Goal: Task Accomplishment & Management: Complete application form

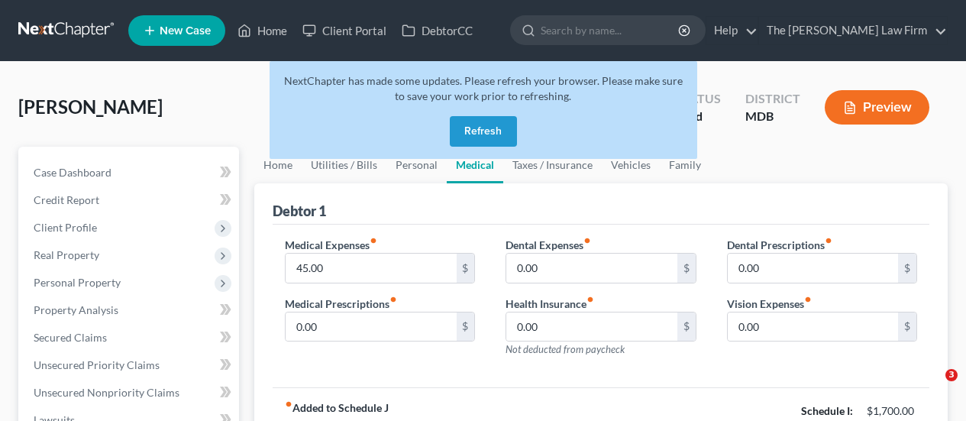
click at [478, 135] on button "Refresh" at bounding box center [483, 131] width 67 height 31
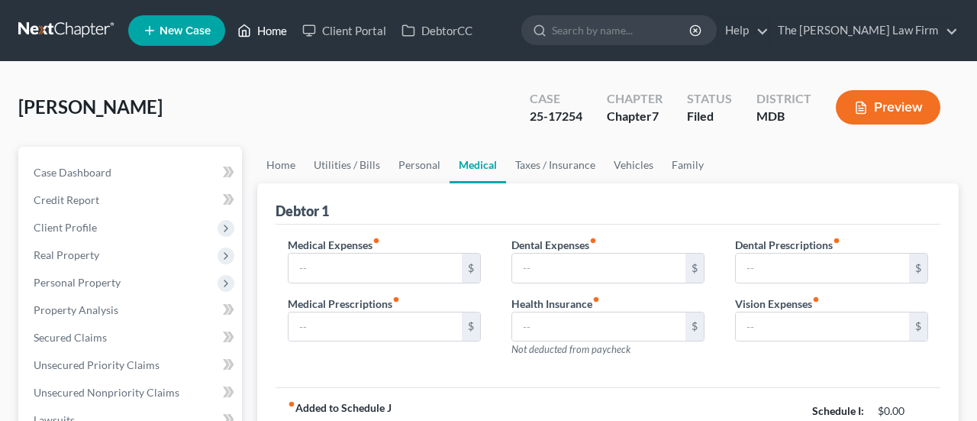
type input "45.00"
type input "0.00"
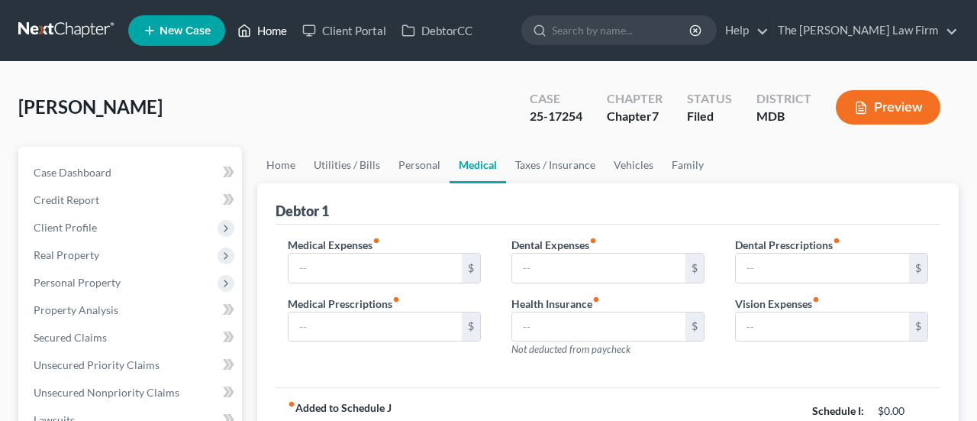
type input "0.00"
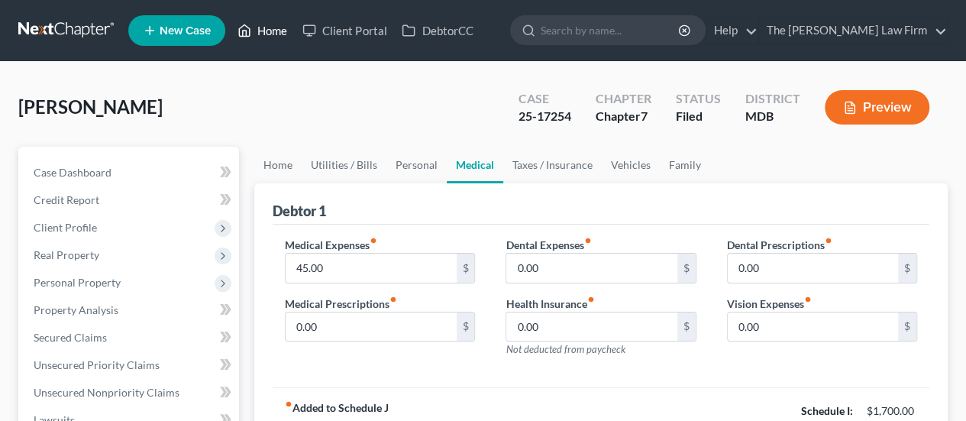
click at [273, 35] on link "Home" at bounding box center [262, 30] width 65 height 27
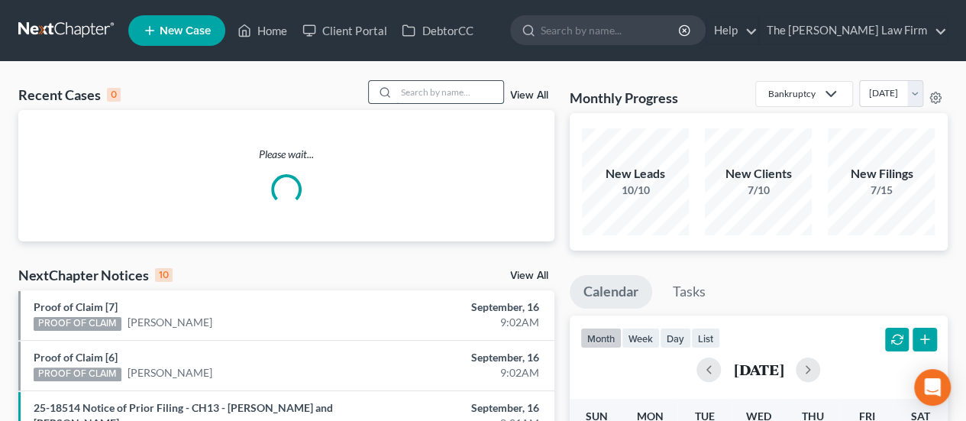
click at [447, 88] on input "search" at bounding box center [449, 92] width 107 height 22
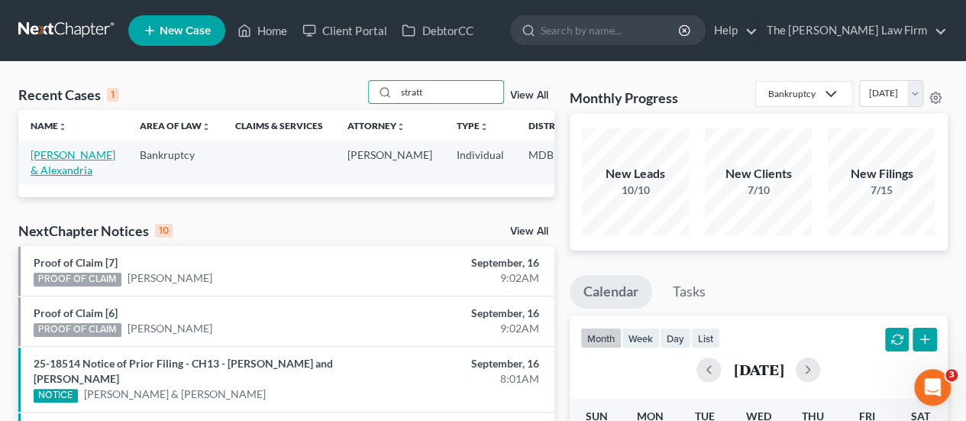
type input "stratt"
click at [64, 160] on link "[PERSON_NAME] & Alexandria" at bounding box center [73, 162] width 85 height 28
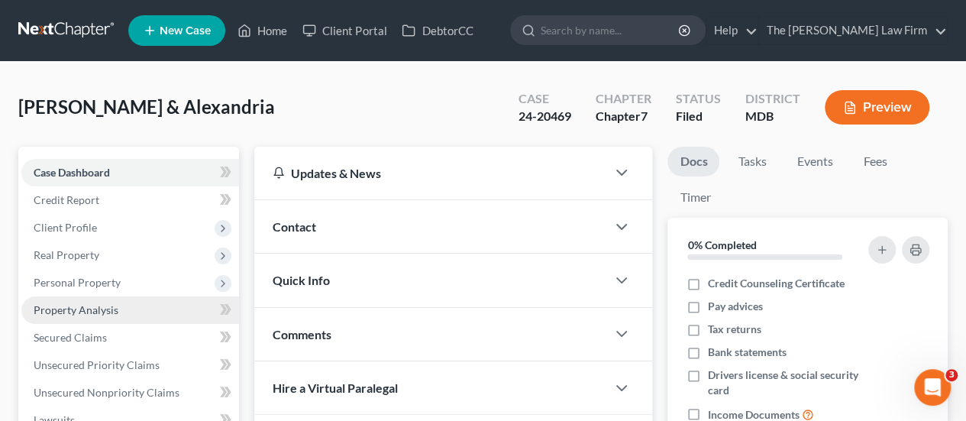
click at [76, 309] on span "Property Analysis" at bounding box center [76, 309] width 85 height 13
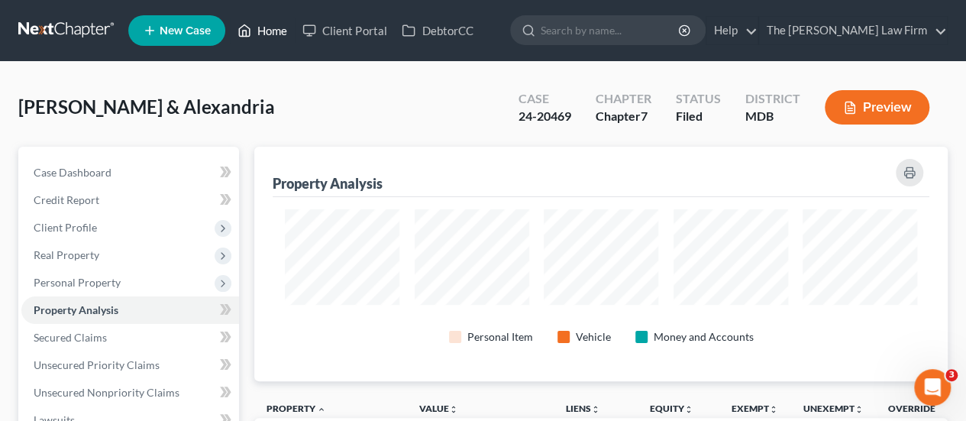
click at [273, 33] on link "Home" at bounding box center [262, 30] width 65 height 27
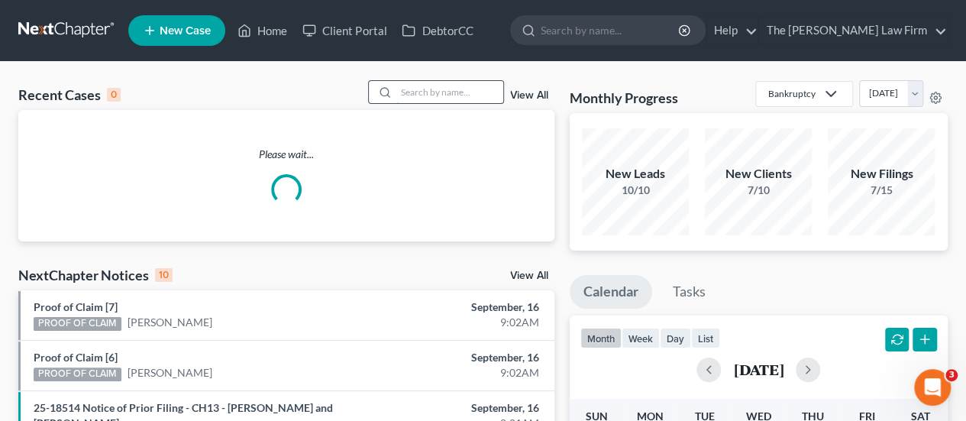
click at [439, 94] on input "search" at bounding box center [449, 92] width 107 height 22
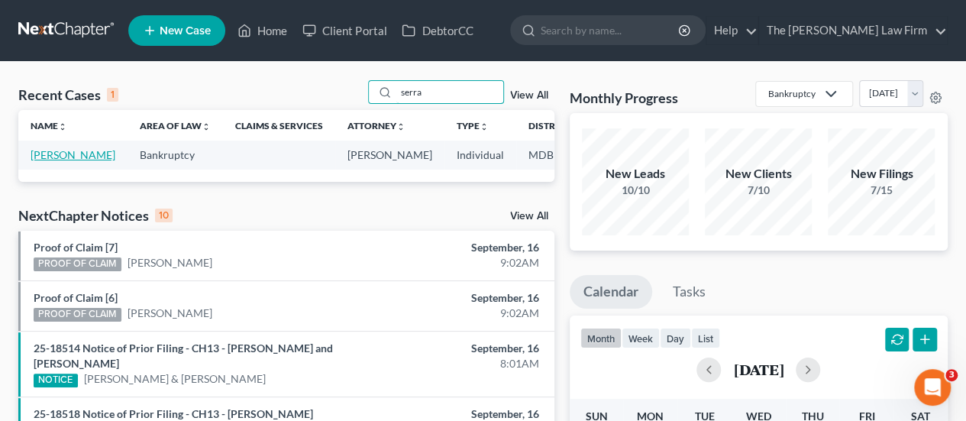
type input "serra"
click at [45, 161] on link "[PERSON_NAME]" at bounding box center [73, 154] width 85 height 13
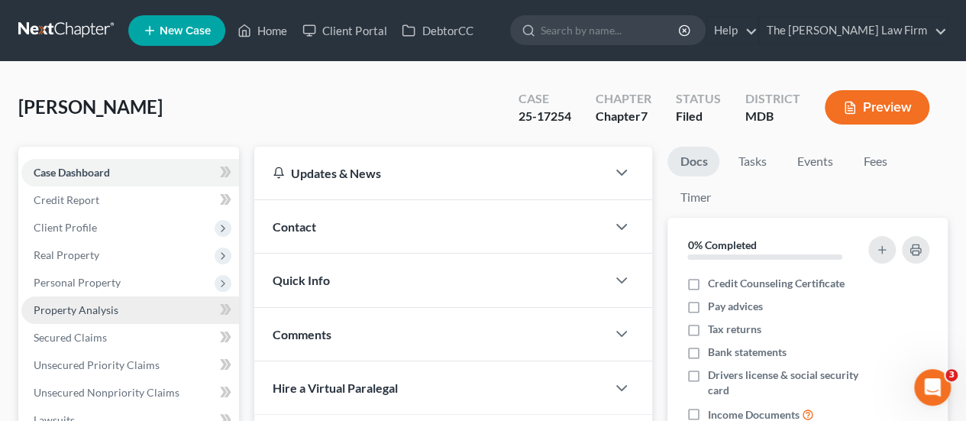
click at [60, 311] on span "Property Analysis" at bounding box center [76, 309] width 85 height 13
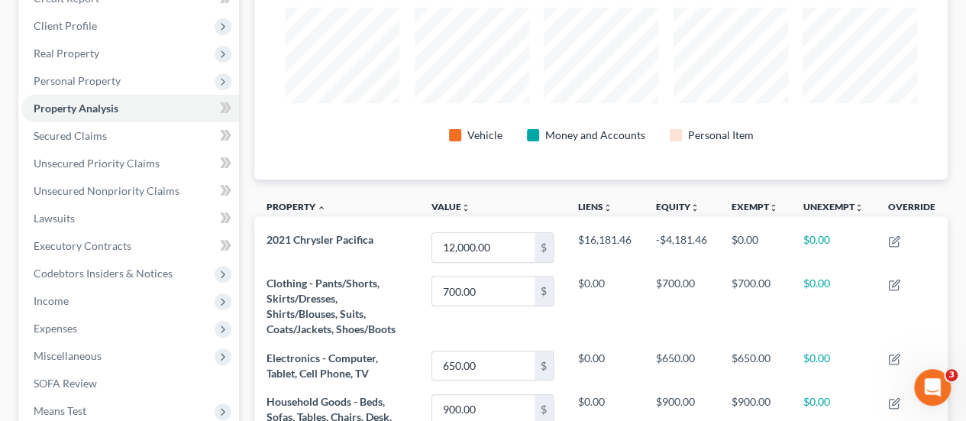
scroll to position [197, 0]
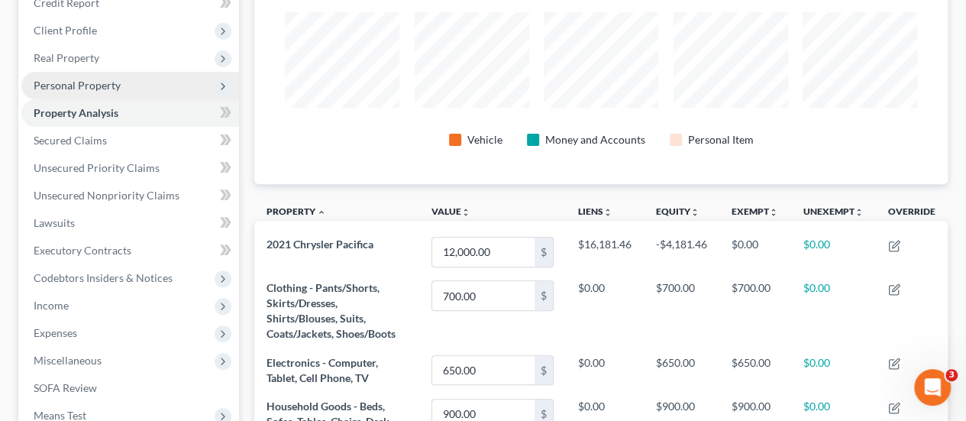
click at [70, 81] on span "Personal Property" at bounding box center [77, 85] width 87 height 13
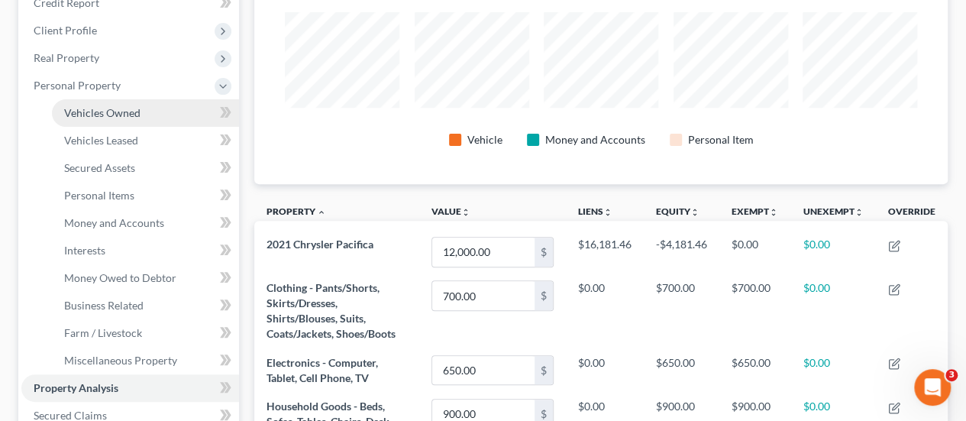
click at [93, 111] on span "Vehicles Owned" at bounding box center [102, 112] width 76 height 13
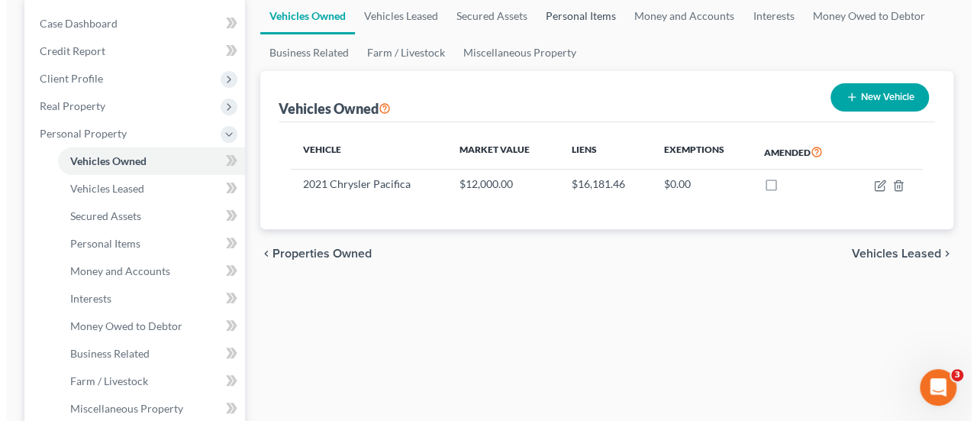
scroll to position [165, 0]
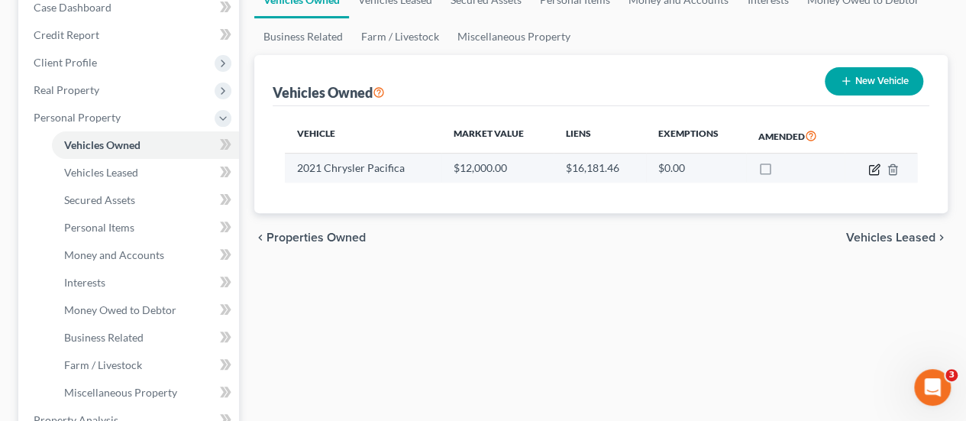
click at [870, 170] on icon "button" at bounding box center [874, 169] width 12 height 12
select select "0"
select select "5"
select select "4"
select select "0"
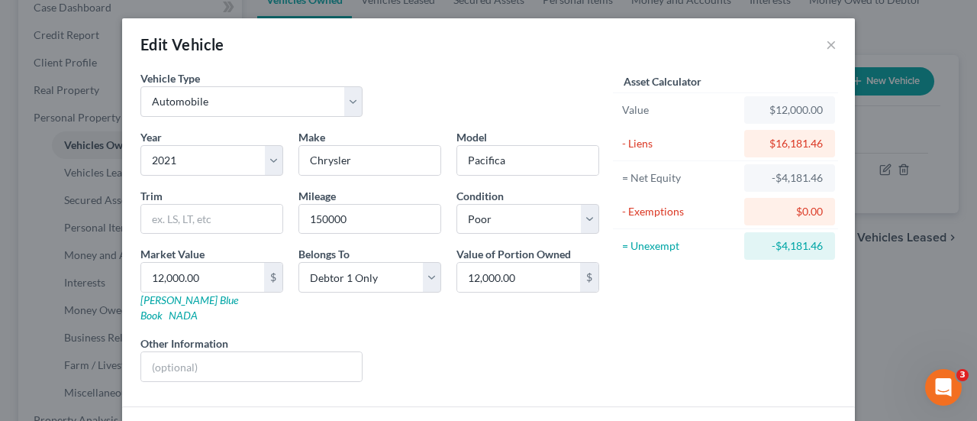
scroll to position [92, 0]
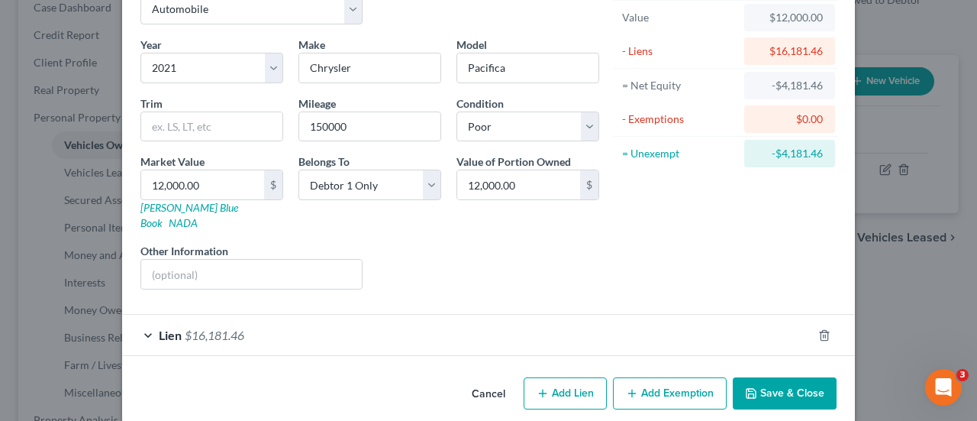
click at [355, 315] on div "Lien $16,181.46" at bounding box center [467, 335] width 690 height 40
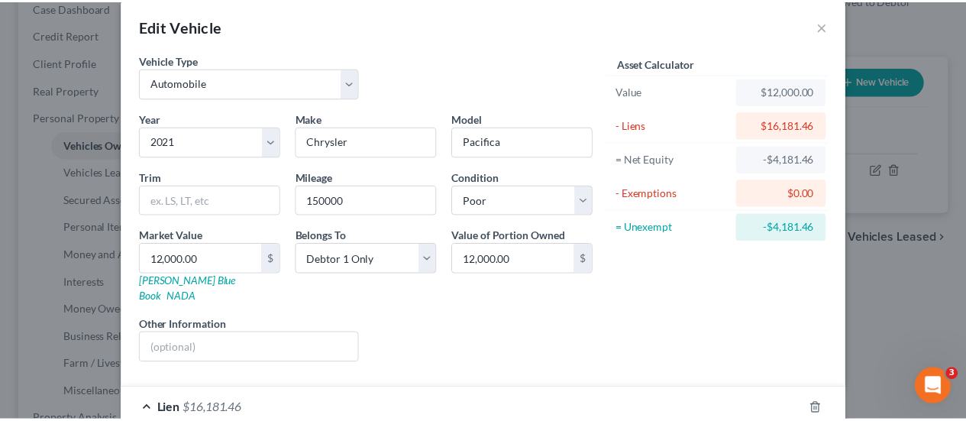
scroll to position [0, 0]
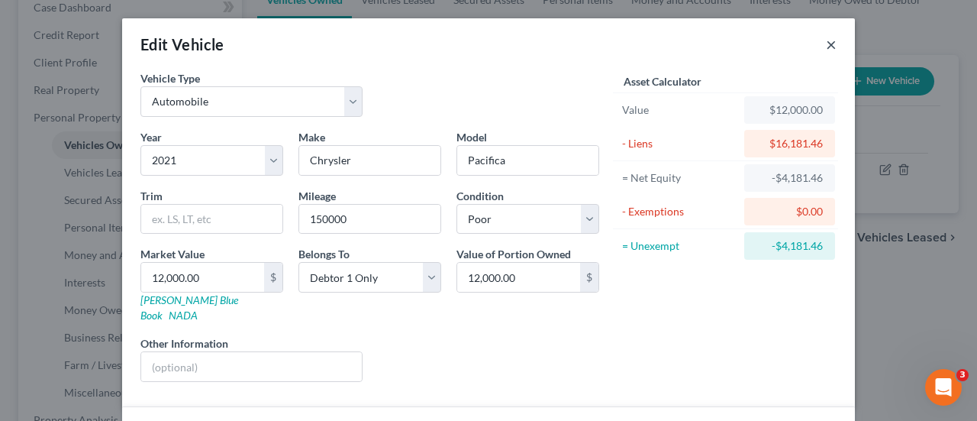
click at [826, 44] on button "×" at bounding box center [831, 44] width 11 height 18
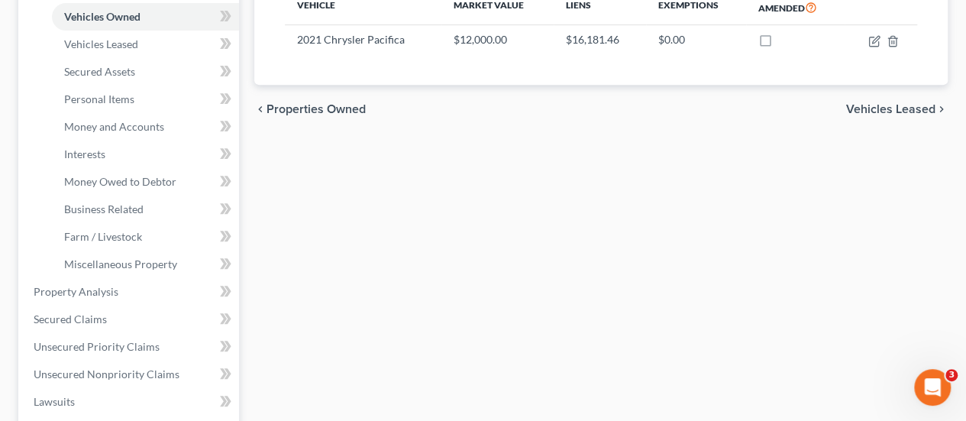
scroll to position [292, 0]
click at [63, 321] on span "Secured Claims" at bounding box center [70, 320] width 73 height 13
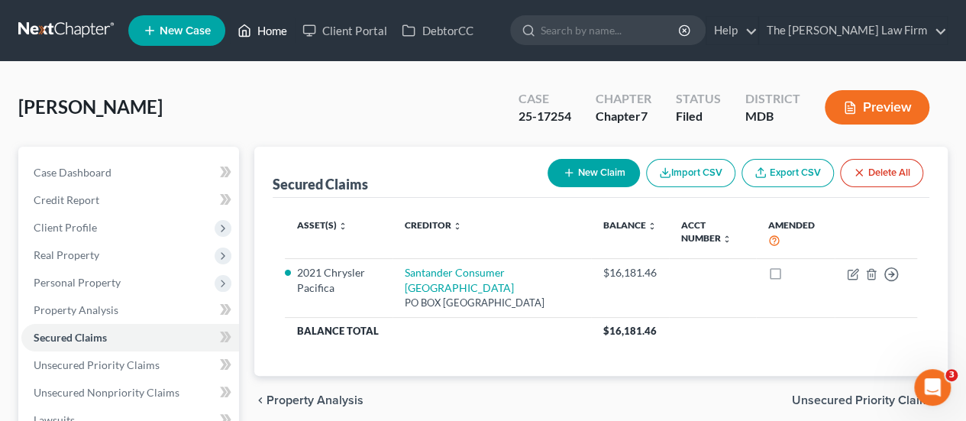
click at [260, 32] on link "Home" at bounding box center [262, 30] width 65 height 27
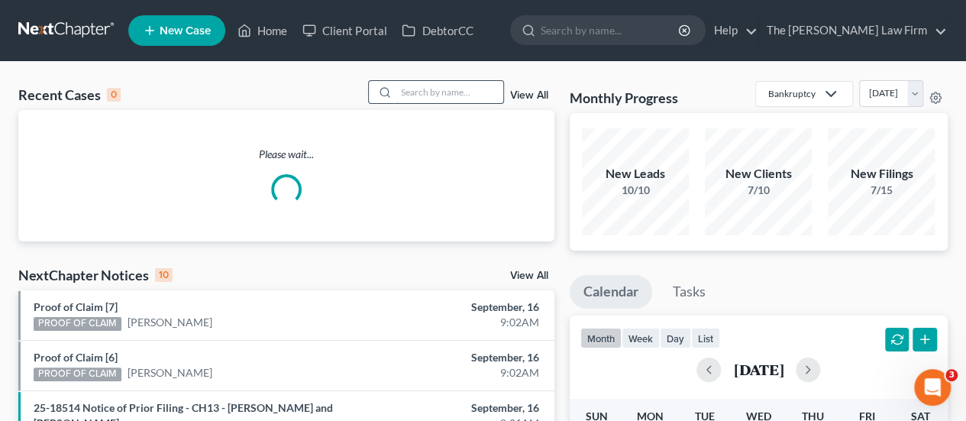
click at [453, 89] on input "search" at bounding box center [449, 92] width 107 height 22
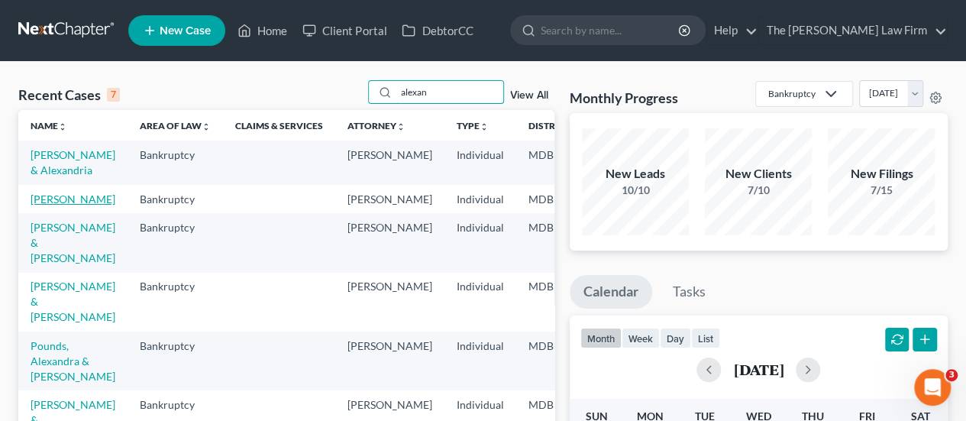
type input "alexan"
click at [55, 205] on link "[PERSON_NAME]" at bounding box center [73, 198] width 85 height 13
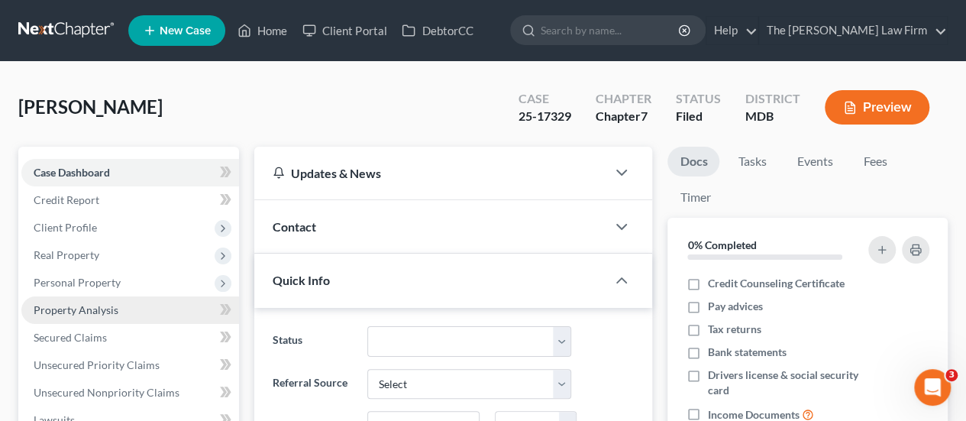
click at [80, 314] on span "Property Analysis" at bounding box center [76, 309] width 85 height 13
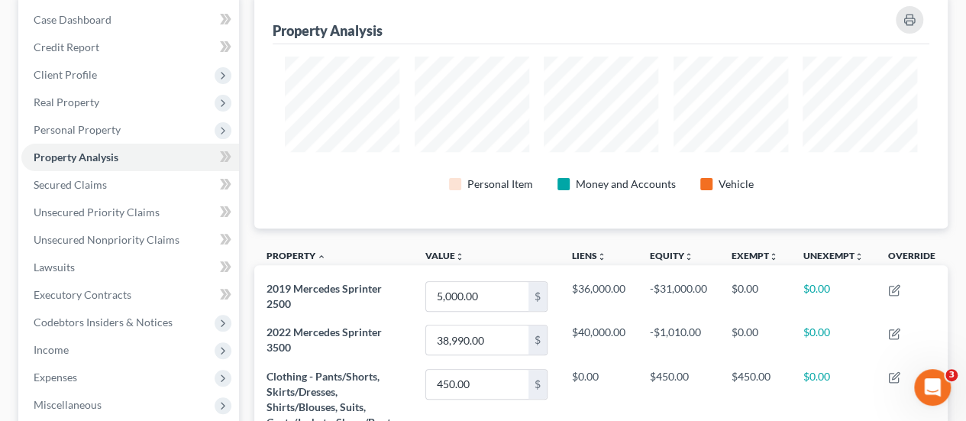
scroll to position [154, 0]
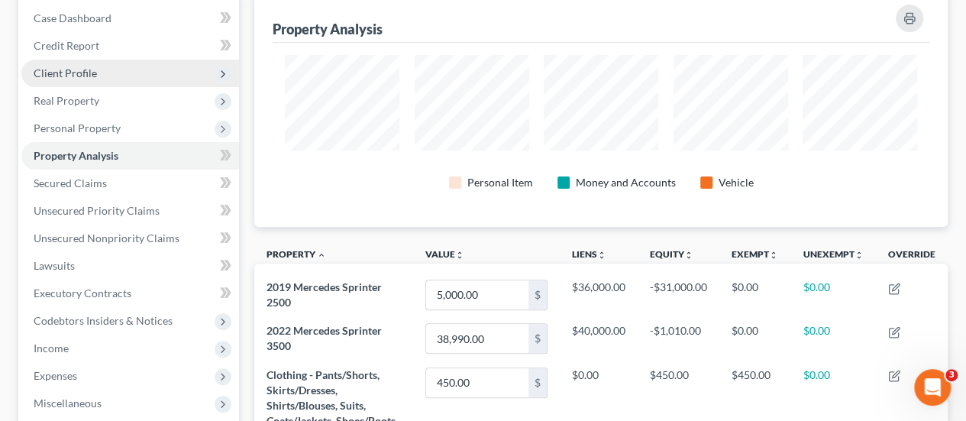
click at [79, 72] on span "Client Profile" at bounding box center [65, 72] width 63 height 13
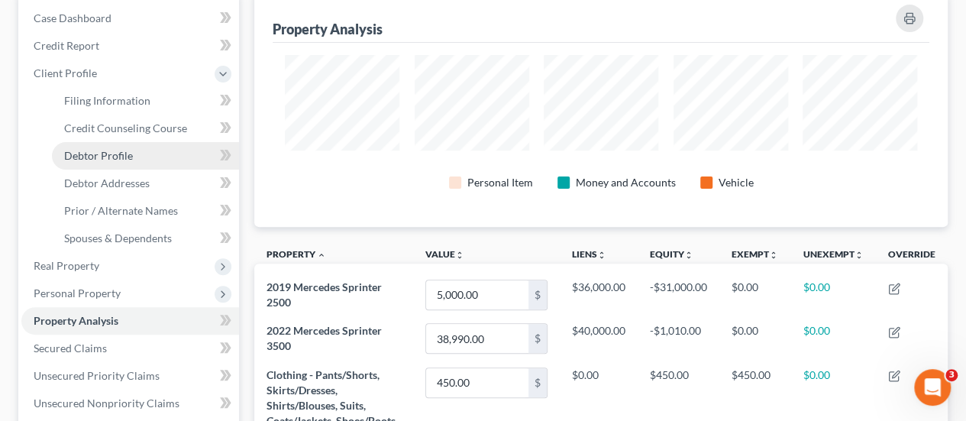
click at [84, 150] on span "Debtor Profile" at bounding box center [98, 155] width 69 height 13
select select "3"
select select "0"
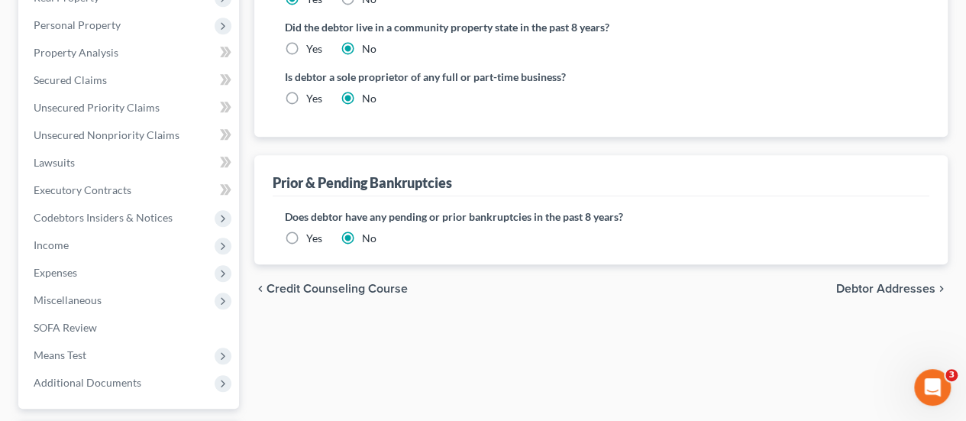
scroll to position [428, 0]
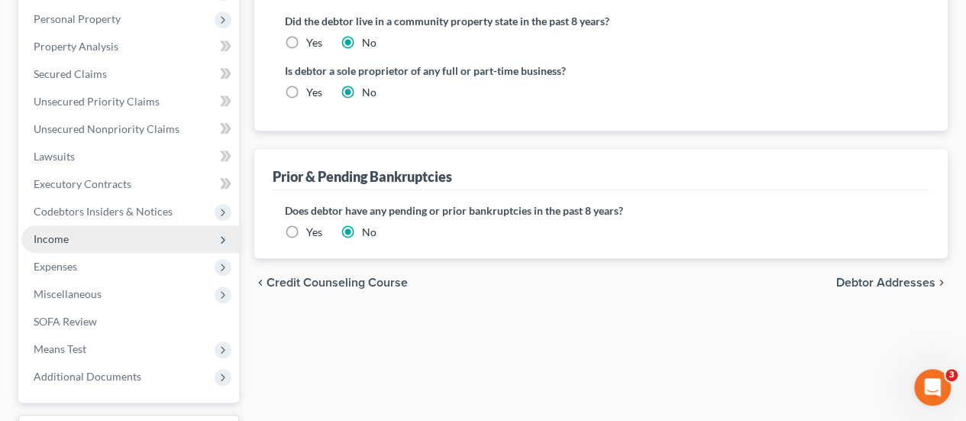
click at [58, 235] on span "Income" at bounding box center [51, 238] width 35 height 13
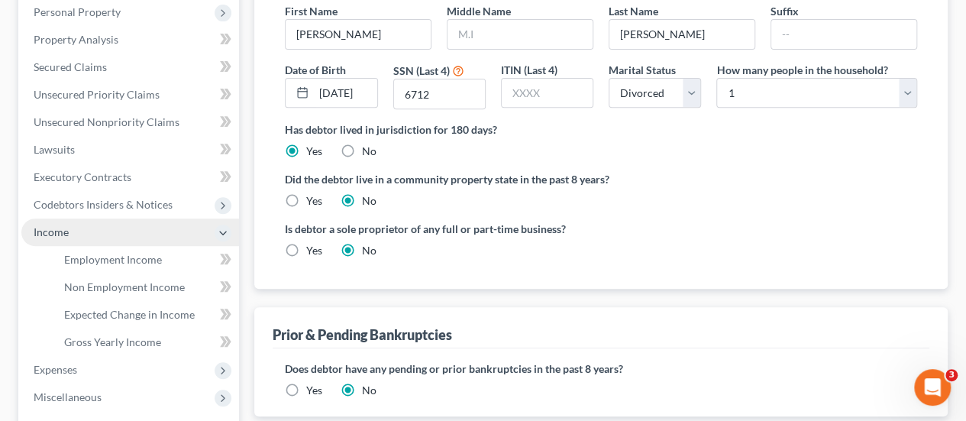
scroll to position [263, 0]
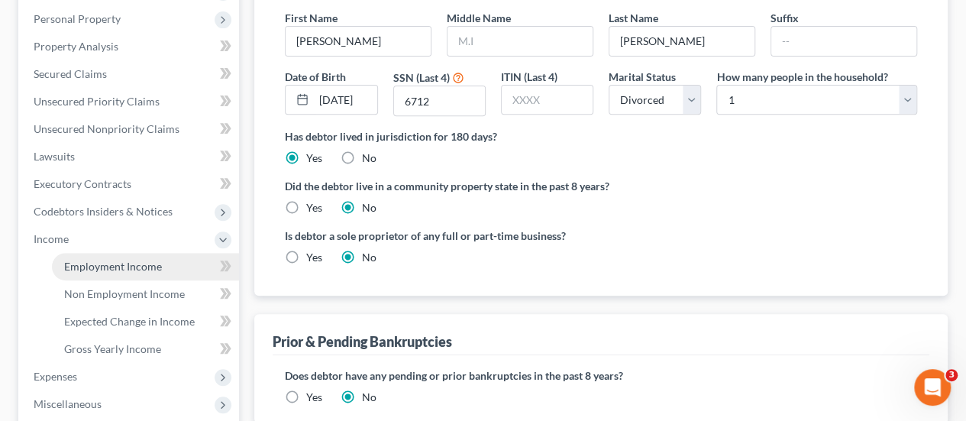
click at [111, 262] on span "Employment Income" at bounding box center [113, 266] width 98 height 13
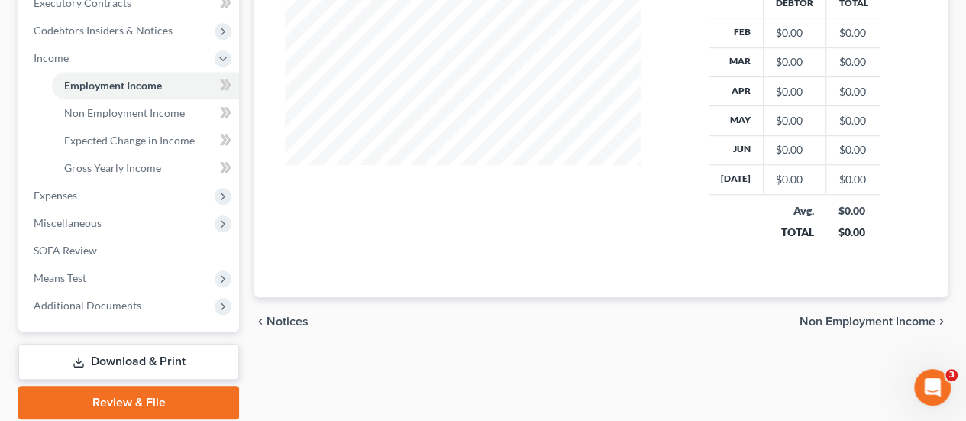
scroll to position [476, 0]
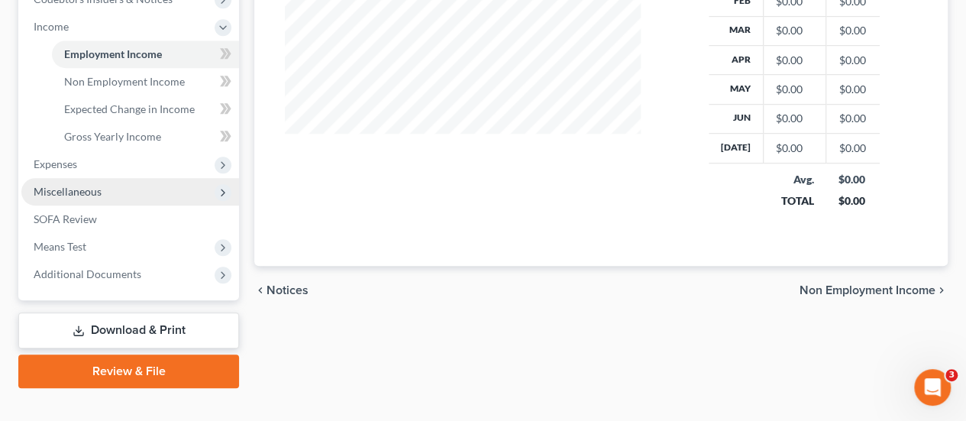
click at [69, 187] on span "Miscellaneous" at bounding box center [68, 191] width 68 height 13
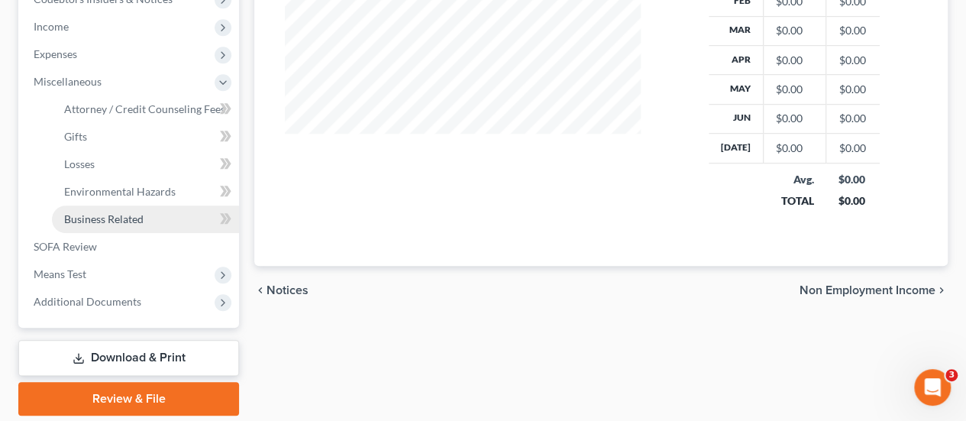
click at [118, 218] on span "Business Related" at bounding box center [103, 218] width 79 height 13
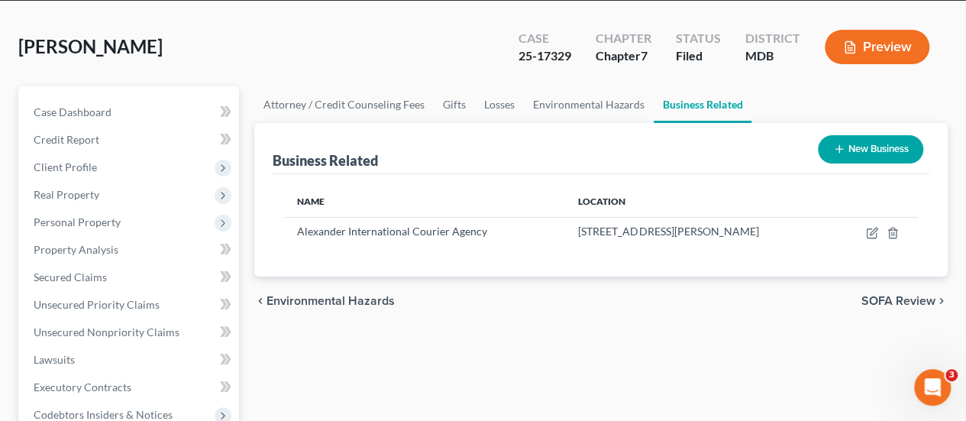
scroll to position [62, 0]
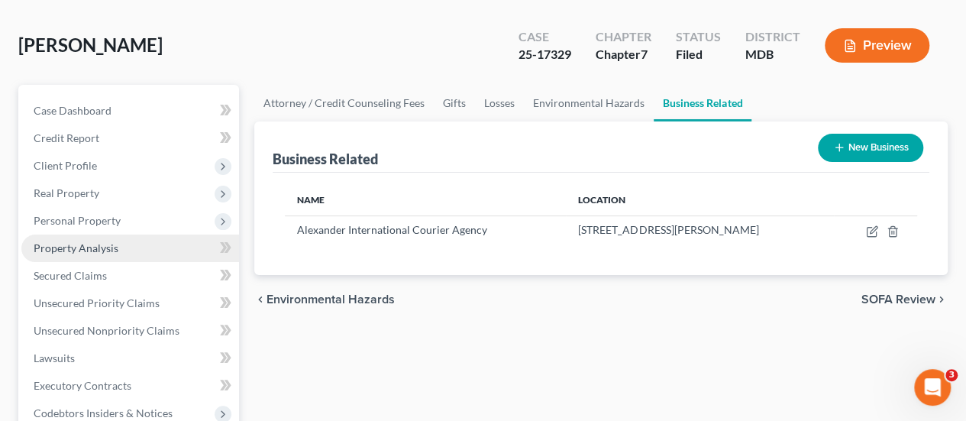
click at [70, 245] on span "Property Analysis" at bounding box center [76, 247] width 85 height 13
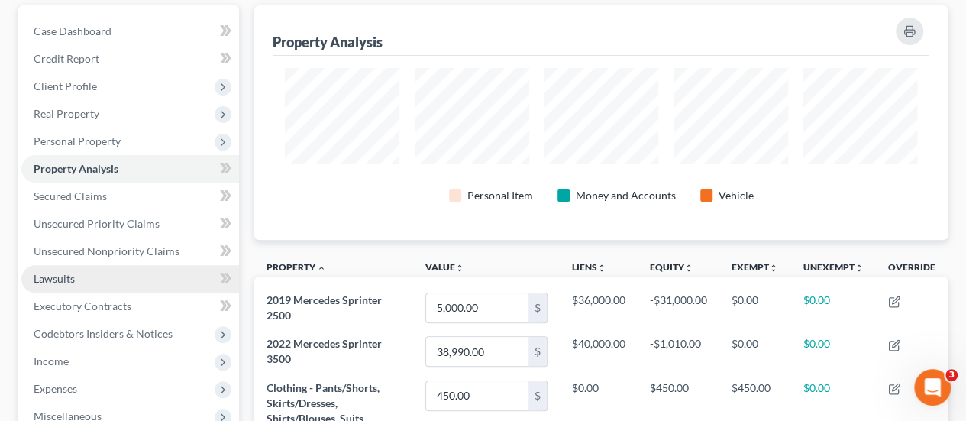
scroll to position [128, 0]
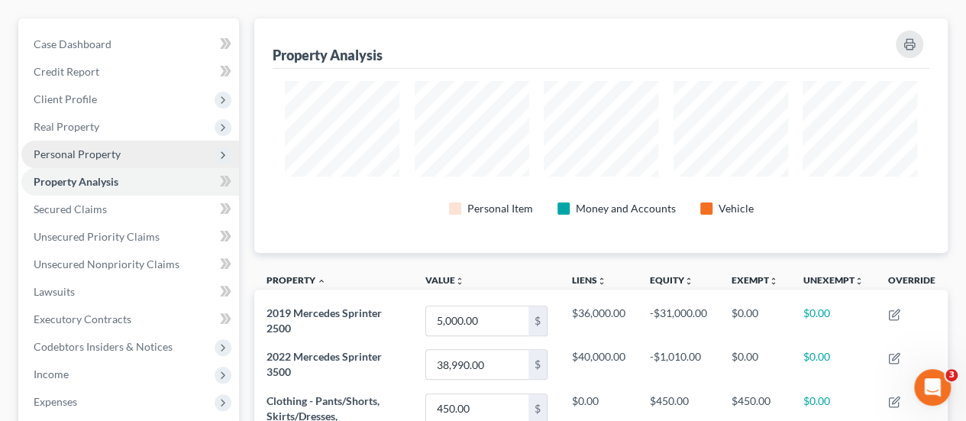
click at [74, 157] on span "Personal Property" at bounding box center [77, 153] width 87 height 13
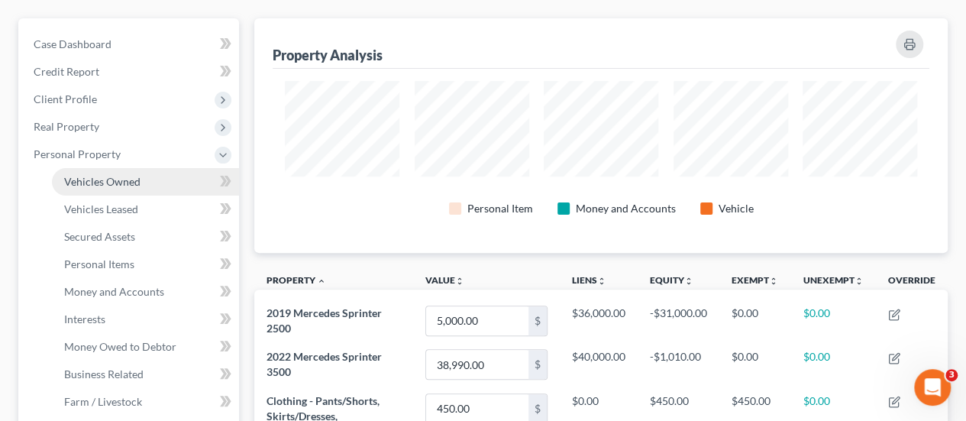
click at [86, 187] on link "Vehicles Owned" at bounding box center [145, 181] width 187 height 27
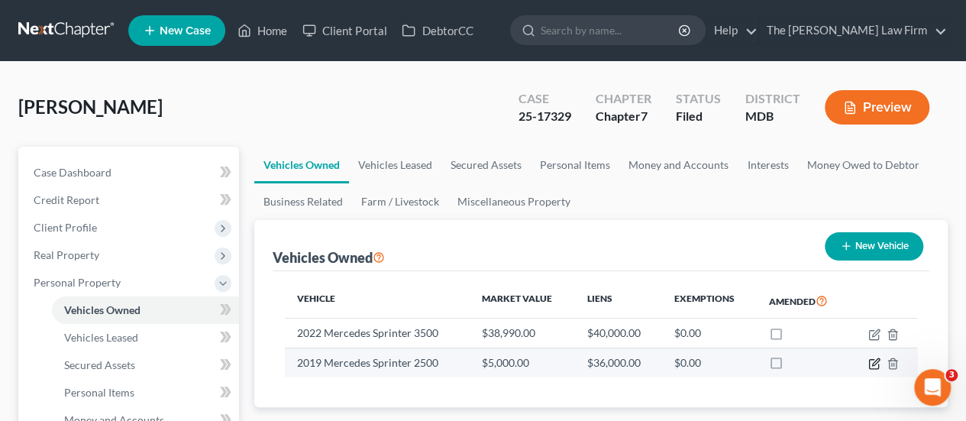
click at [873, 364] on icon "button" at bounding box center [875, 361] width 7 height 7
select select "0"
select select "7"
select select "4"
select select "3"
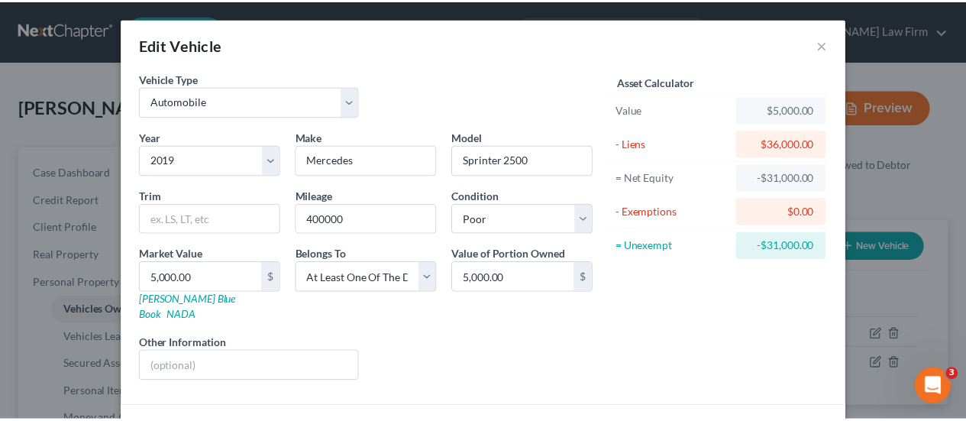
scroll to position [92, 0]
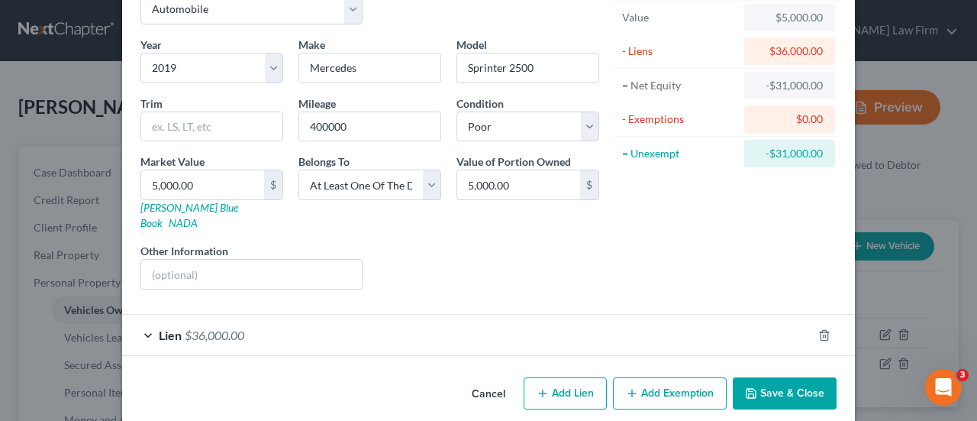
click at [479, 379] on button "Cancel" at bounding box center [489, 394] width 58 height 31
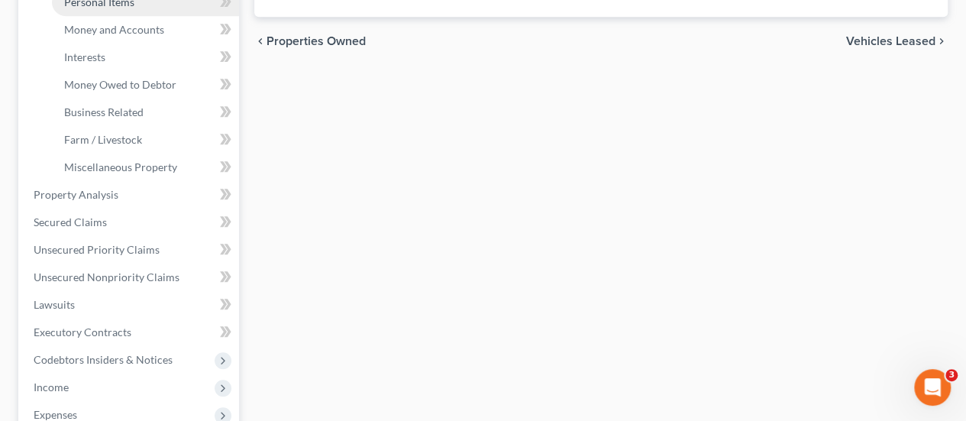
scroll to position [478, 0]
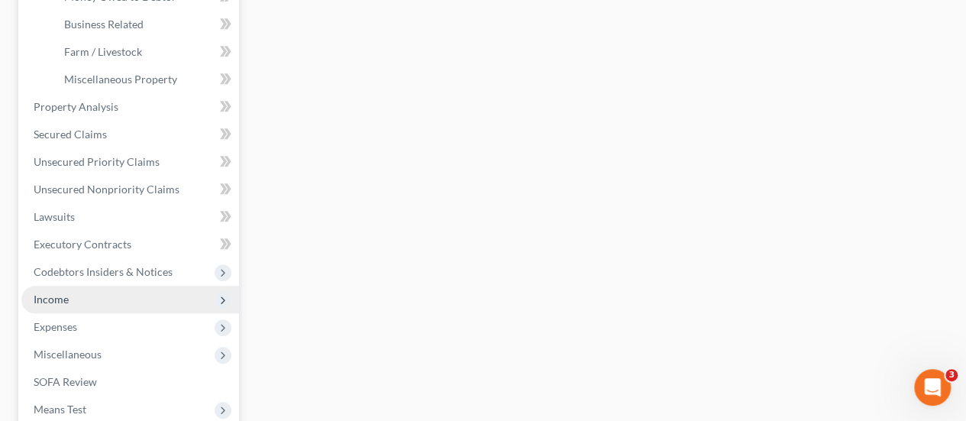
click at [55, 292] on span "Income" at bounding box center [51, 298] width 35 height 13
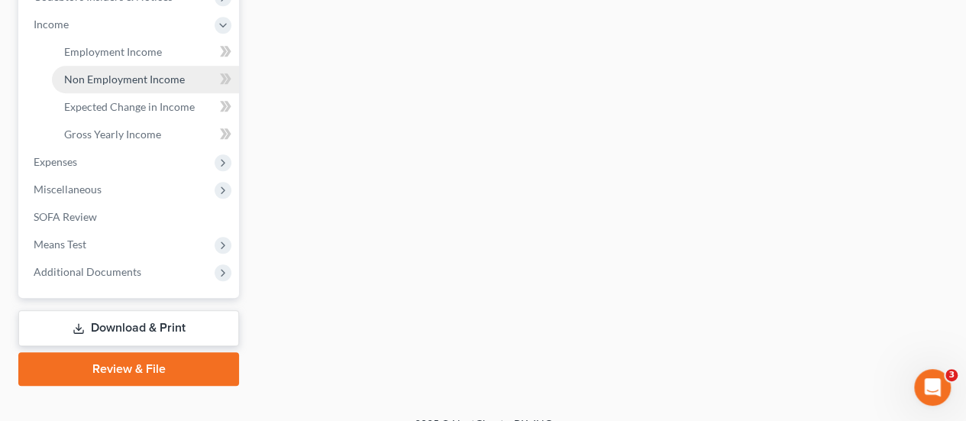
click at [130, 80] on span "Non Employment Income" at bounding box center [124, 79] width 121 height 13
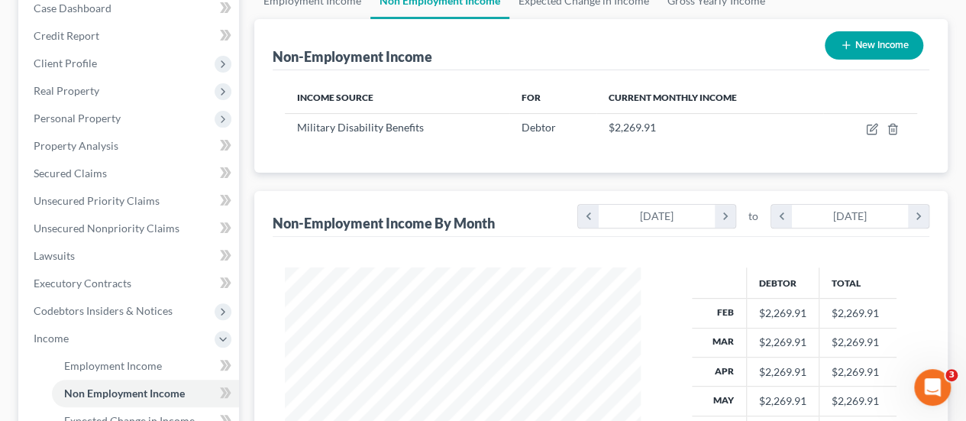
scroll to position [165, 0]
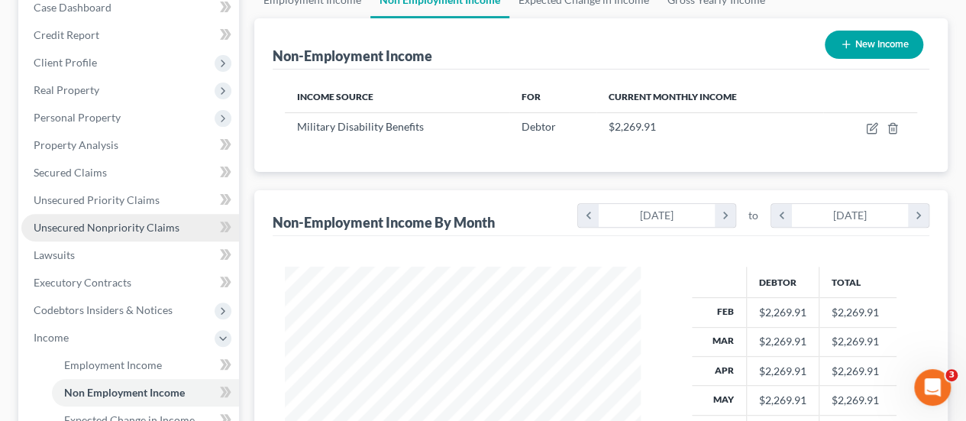
click at [110, 218] on link "Unsecured Nonpriority Claims" at bounding box center [130, 227] width 218 height 27
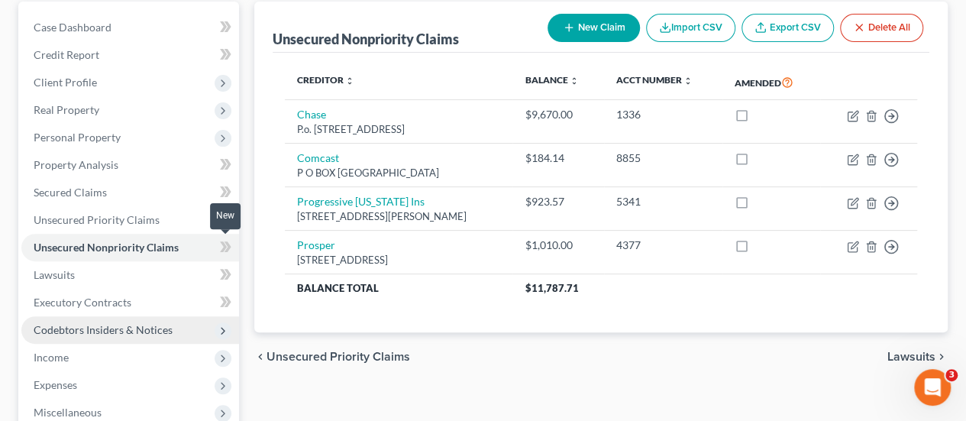
scroll to position [144, 0]
